Goal: Check status: Check status

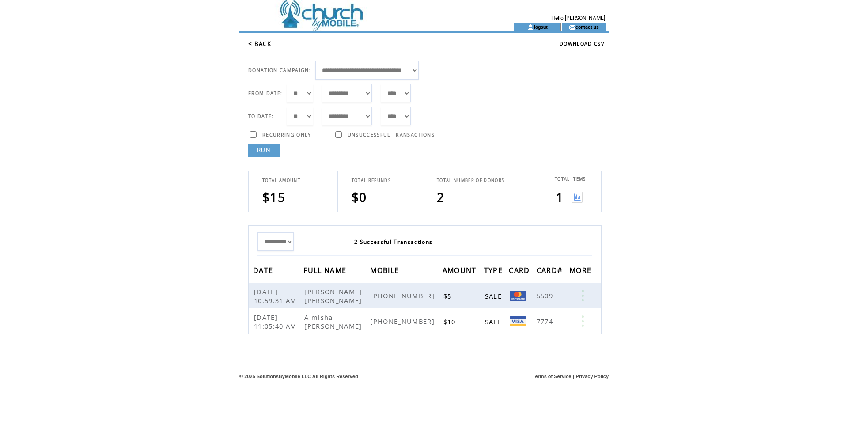
click at [270, 152] on link "RUN" at bounding box center [263, 150] width 31 height 13
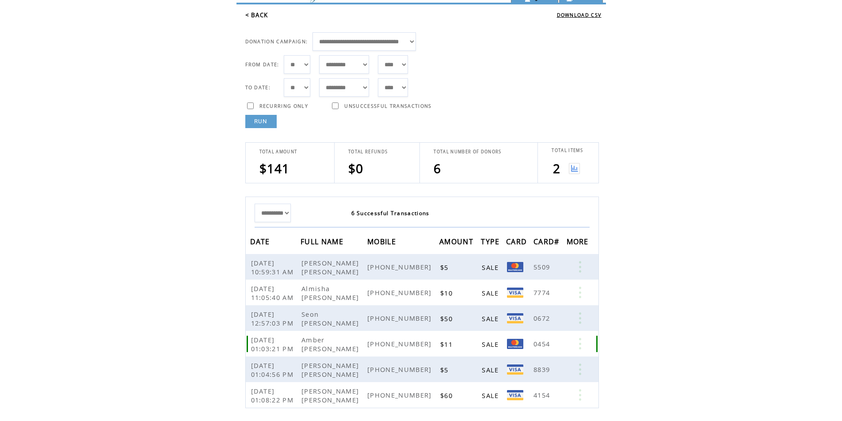
scroll to position [44, 0]
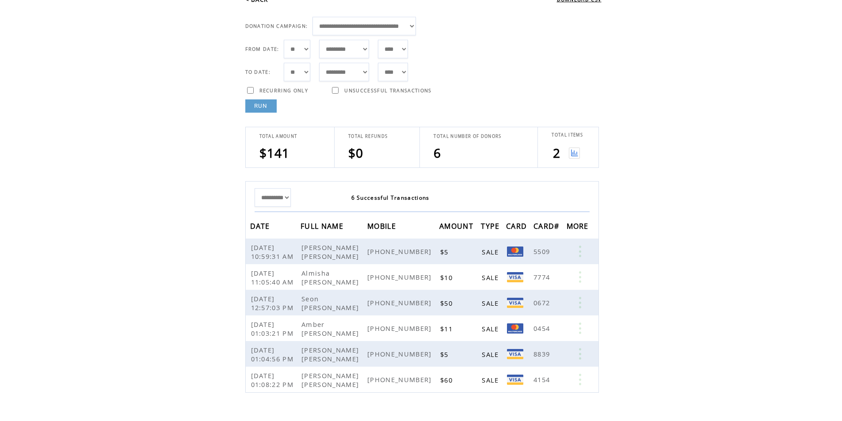
click at [253, 106] on link "RUN" at bounding box center [260, 105] width 31 height 13
click at [265, 107] on link "RUN" at bounding box center [260, 105] width 31 height 13
click at [262, 107] on link "RUN" at bounding box center [260, 105] width 31 height 13
click at [263, 111] on link "RUN" at bounding box center [260, 105] width 31 height 13
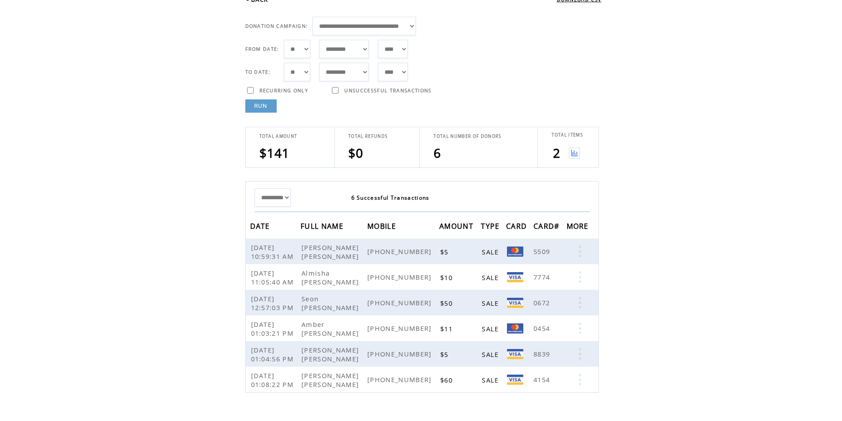
click at [267, 113] on td "**********" at bounding box center [424, 253] width 363 height 280
click at [270, 107] on link "RUN" at bounding box center [260, 105] width 31 height 13
click at [254, 109] on link "RUN" at bounding box center [260, 105] width 31 height 13
click at [263, 107] on link "RUN" at bounding box center [260, 105] width 31 height 13
click at [261, 108] on link "RUN" at bounding box center [260, 105] width 31 height 13
